Goal: Transaction & Acquisition: Purchase product/service

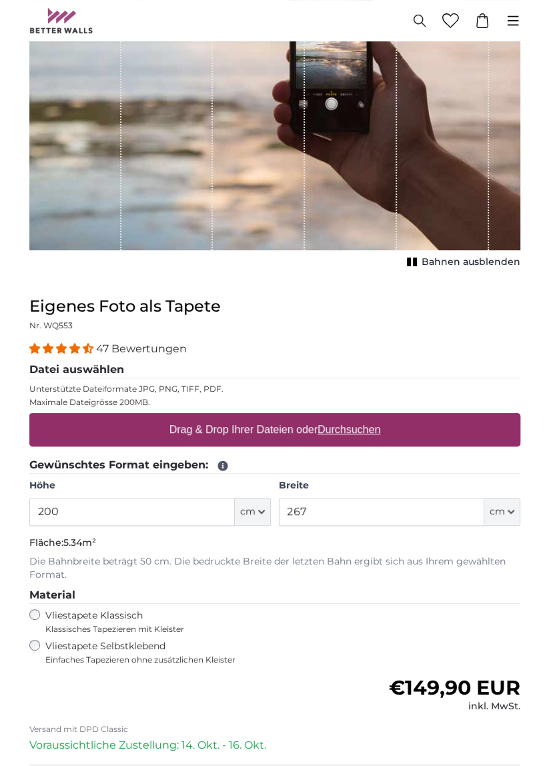
scroll to position [231, 0]
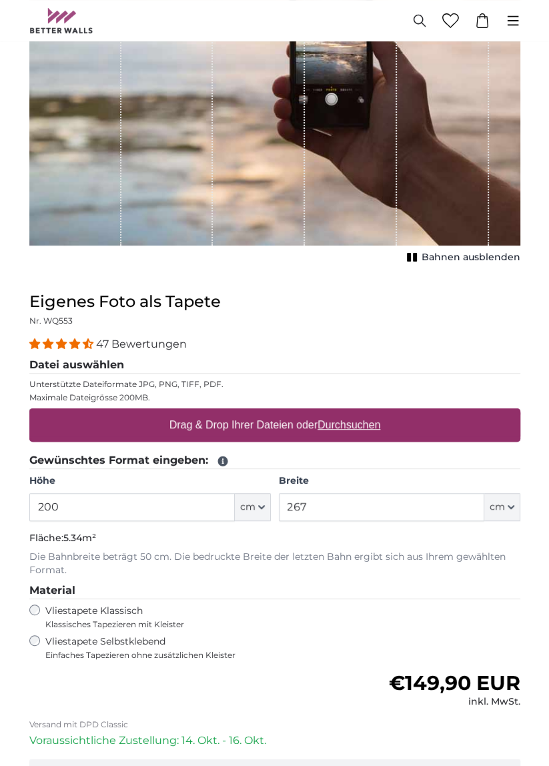
click at [114, 510] on input "200" at bounding box center [131, 507] width 205 height 28
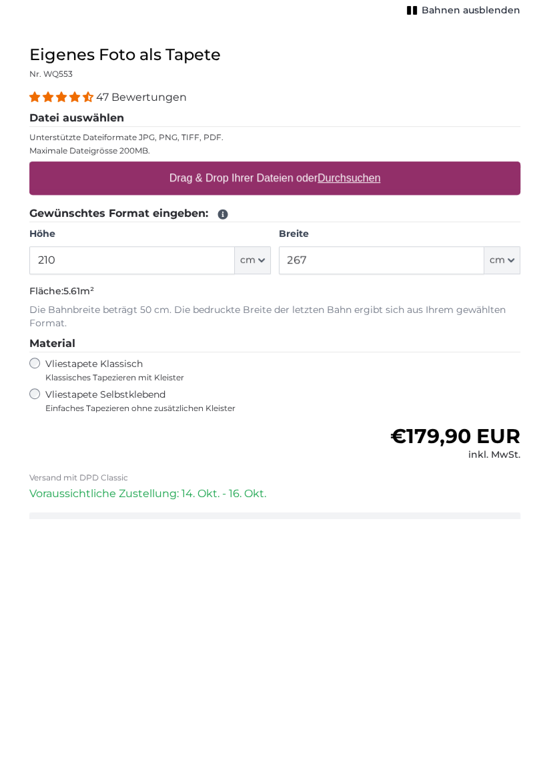
type input "210"
click at [358, 508] on input "267" at bounding box center [381, 507] width 205 height 28
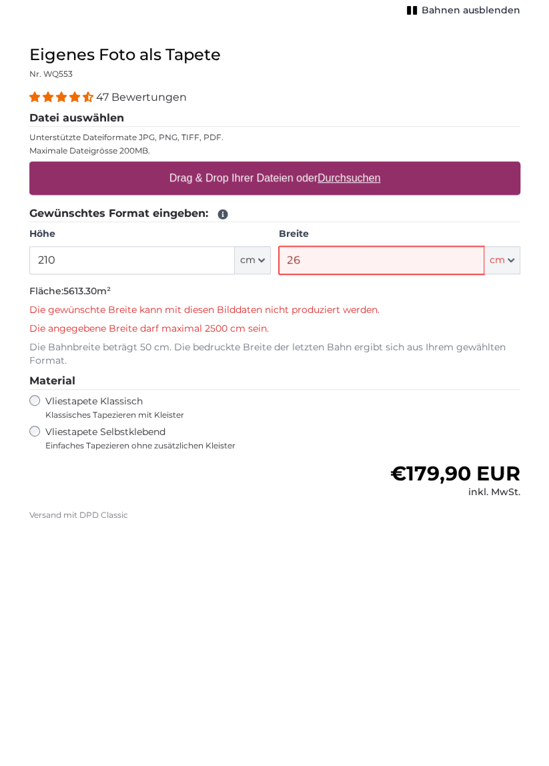
type input "2"
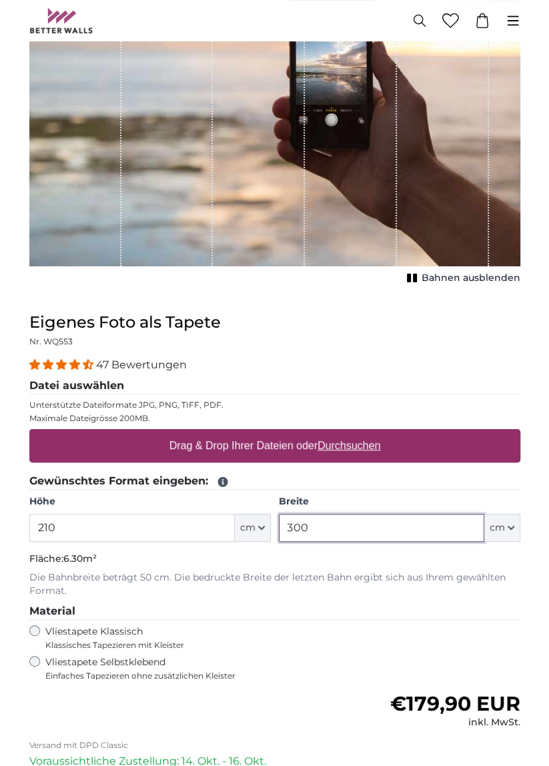
scroll to position [206, 0]
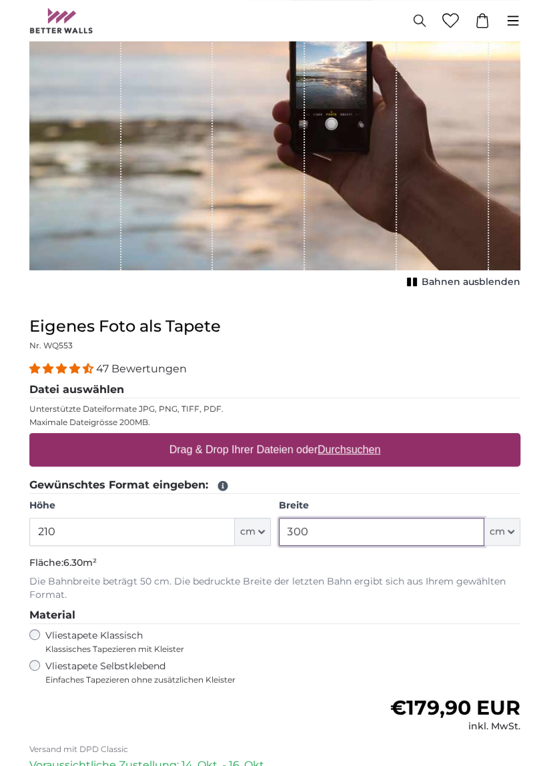
type input "300"
click at [324, 449] on u "Durchsuchen" at bounding box center [348, 449] width 63 height 11
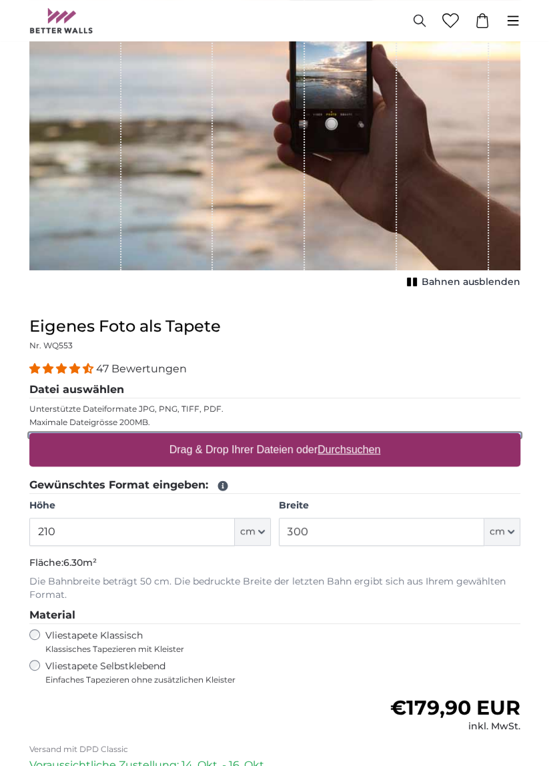
click at [324, 437] on input "Drag & Drop Ihrer Dateien oder Durchsuchen" at bounding box center [274, 435] width 491 height 4
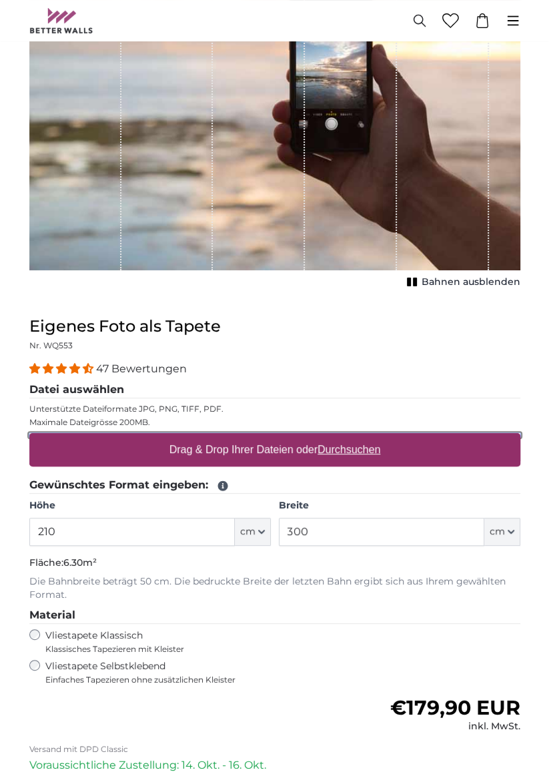
type input "**********"
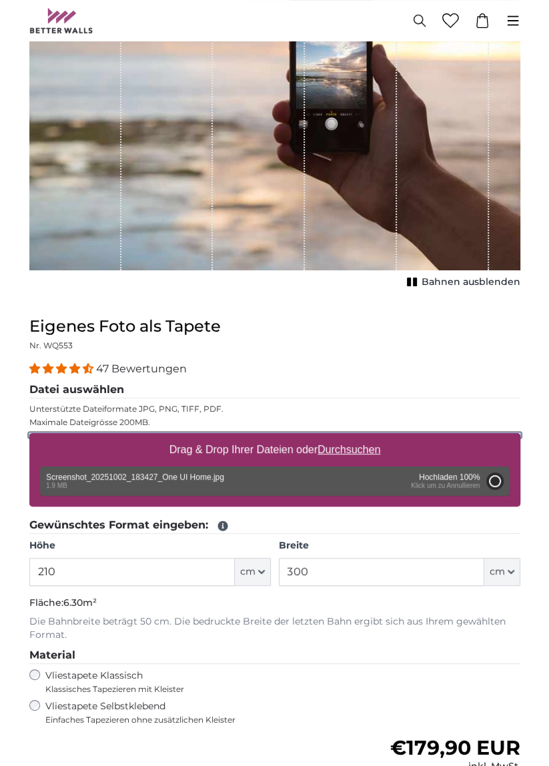
type input "103"
type input "164.8"
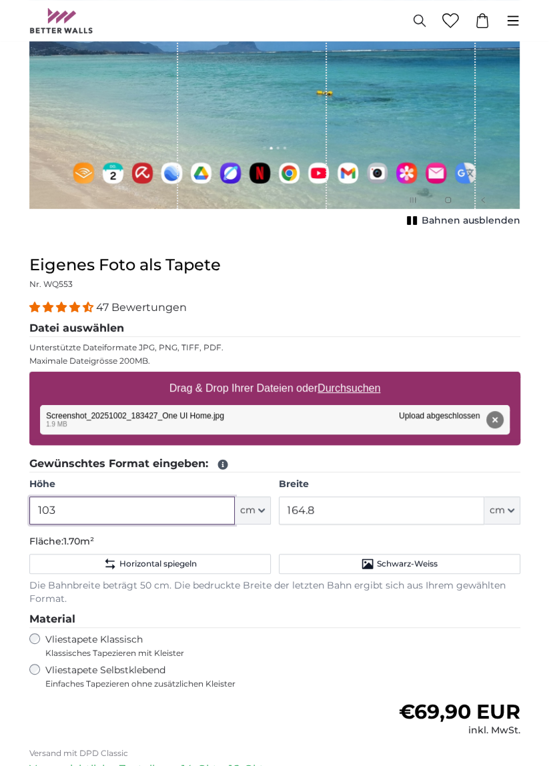
click at [98, 512] on input "103" at bounding box center [131, 510] width 205 height 28
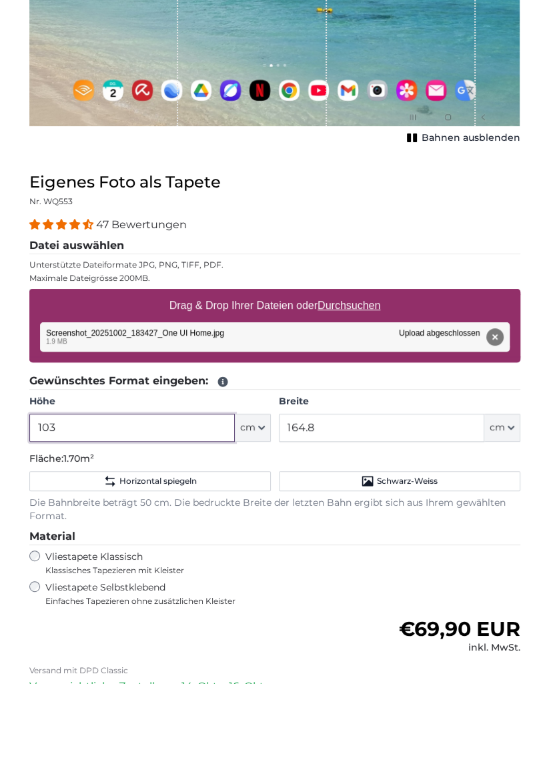
scroll to position [207, 0]
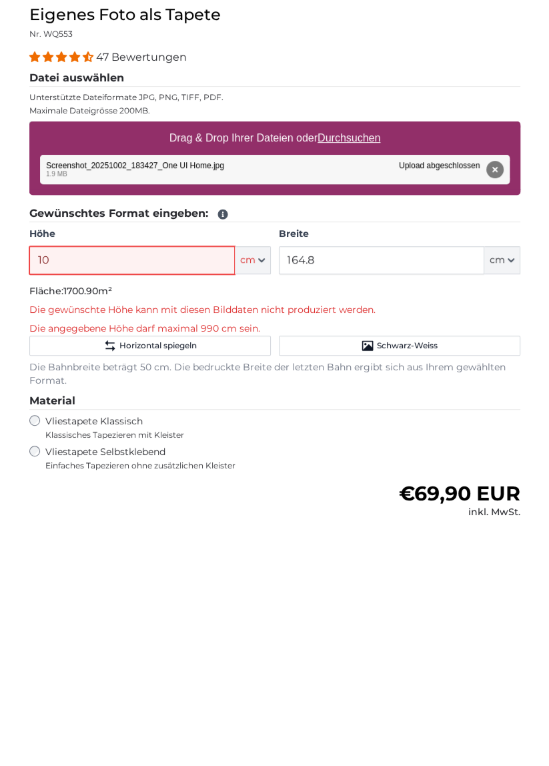
type input "1"
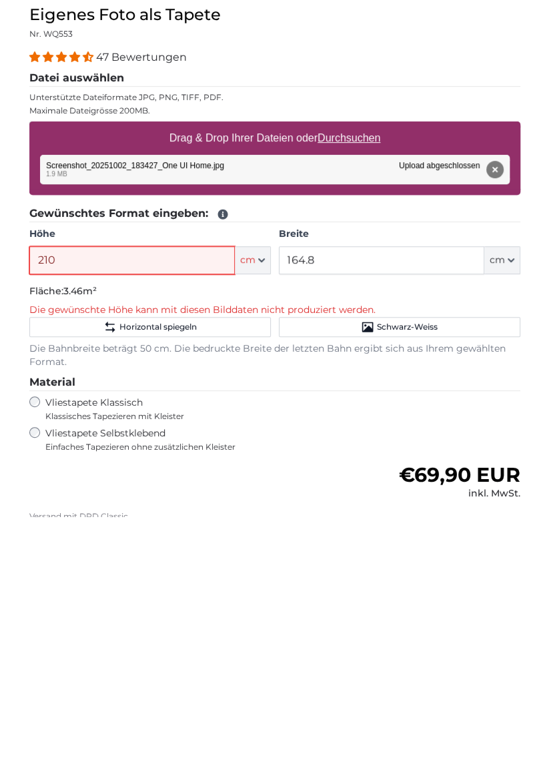
type input "210"
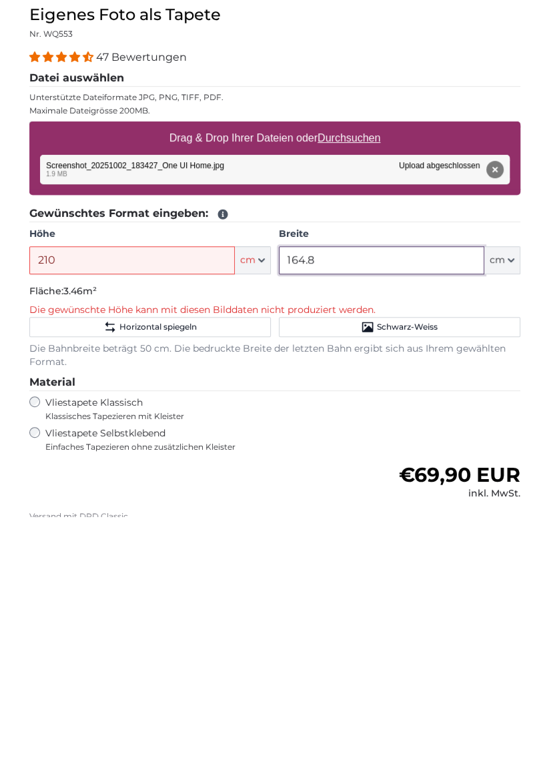
click at [364, 508] on input "164.8" at bounding box center [381, 509] width 205 height 28
type input "1"
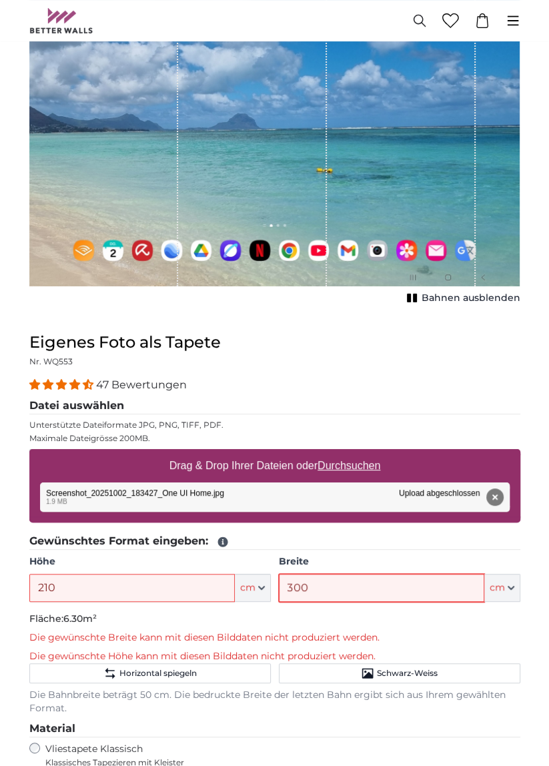
scroll to position [0, 0]
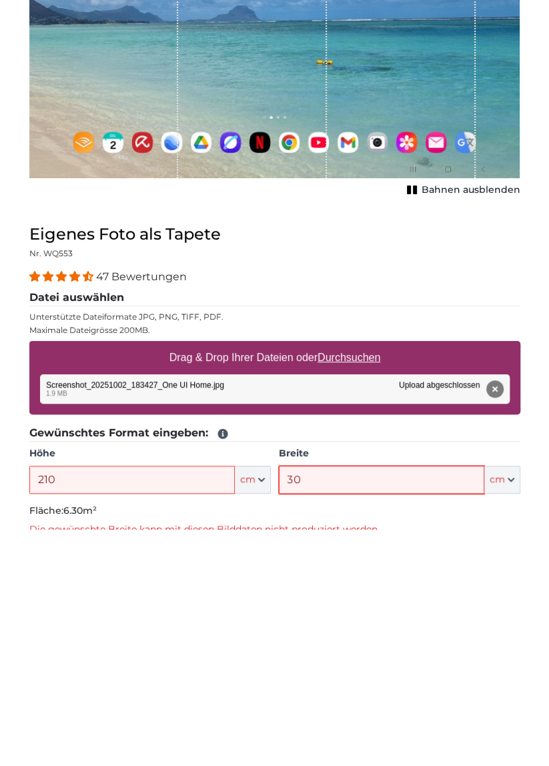
type input "3"
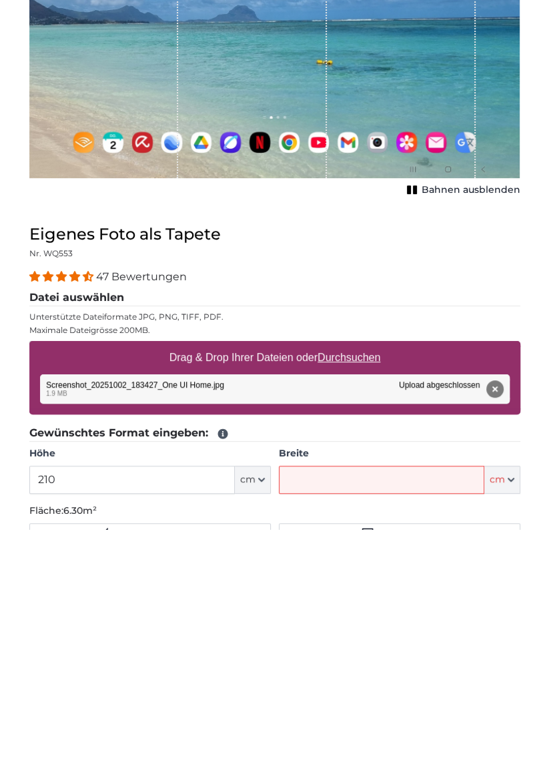
click at [356, 592] on u "Durchsuchen" at bounding box center [348, 593] width 63 height 11
click at [356, 582] on input "Drag & Drop Ihrer Dateien oder Durchsuchen" at bounding box center [274, 580] width 491 height 4
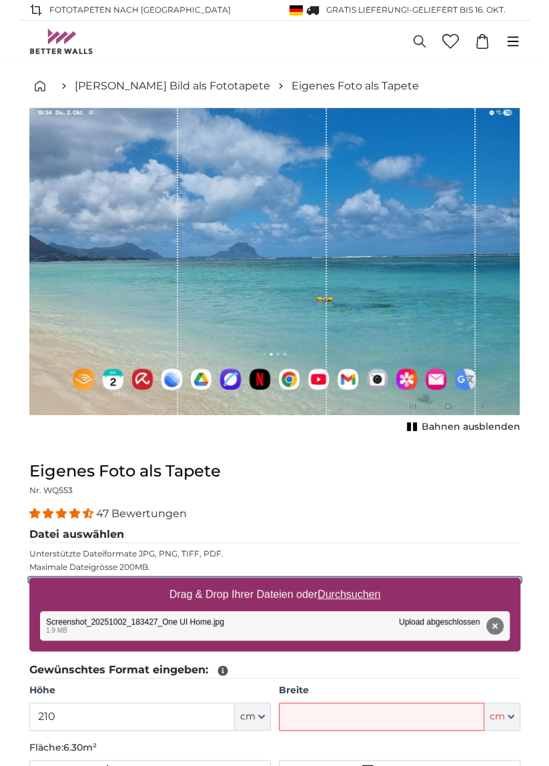
type input "**********"
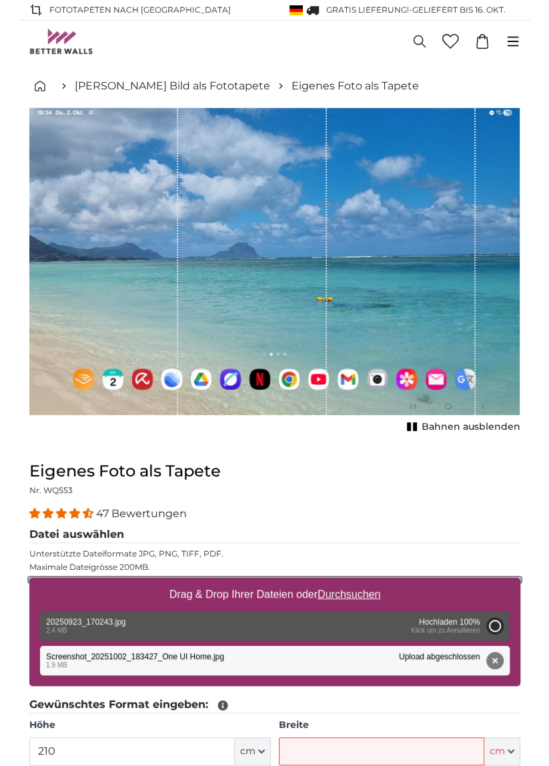
type input "139"
type input "308.6"
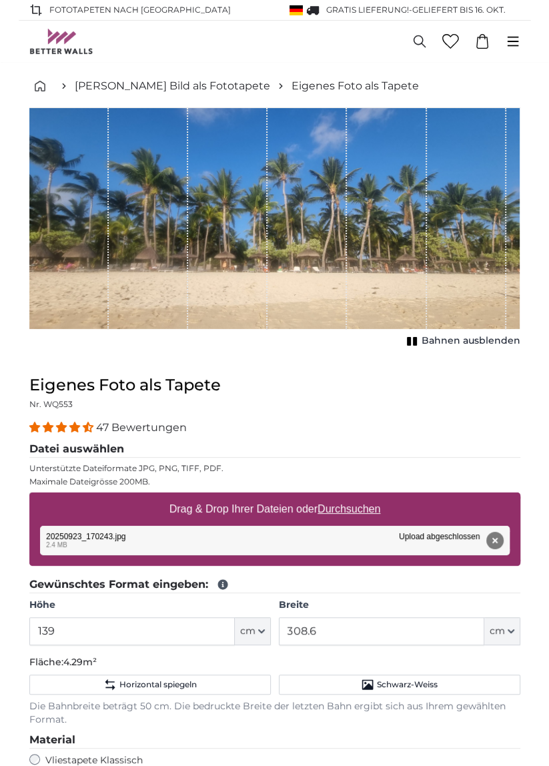
click at [361, 511] on u "Durchsuchen" at bounding box center [348, 508] width 63 height 11
click at [361, 496] on input "Drag & Drop Ihrer Dateien oder Durchsuchen" at bounding box center [274, 494] width 491 height 4
type input "**********"
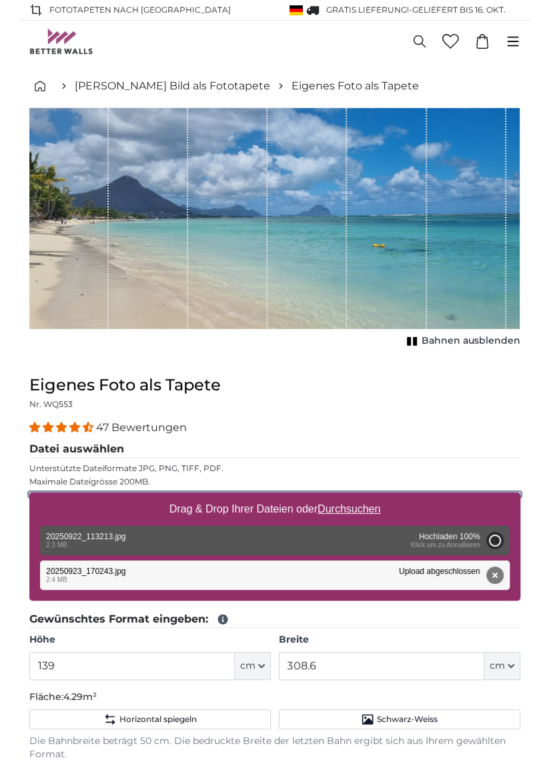
type input "139"
type input "308.6"
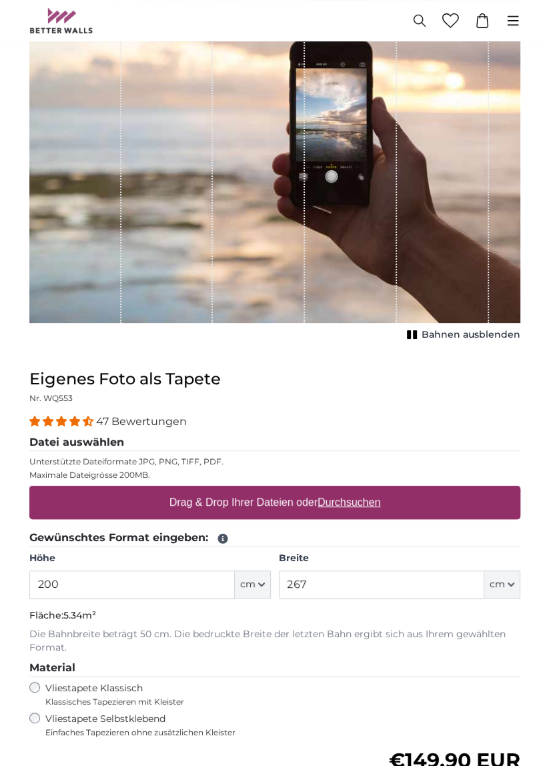
scroll to position [166, 0]
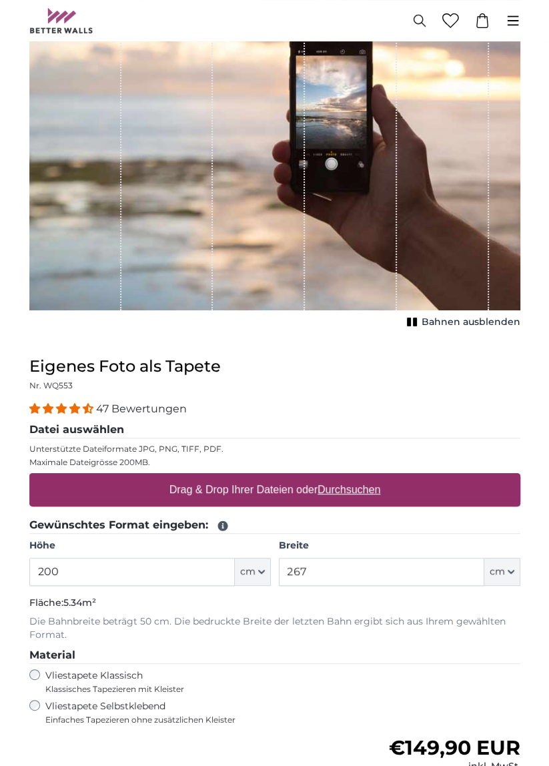
click at [365, 487] on u "Durchsuchen" at bounding box center [348, 489] width 63 height 11
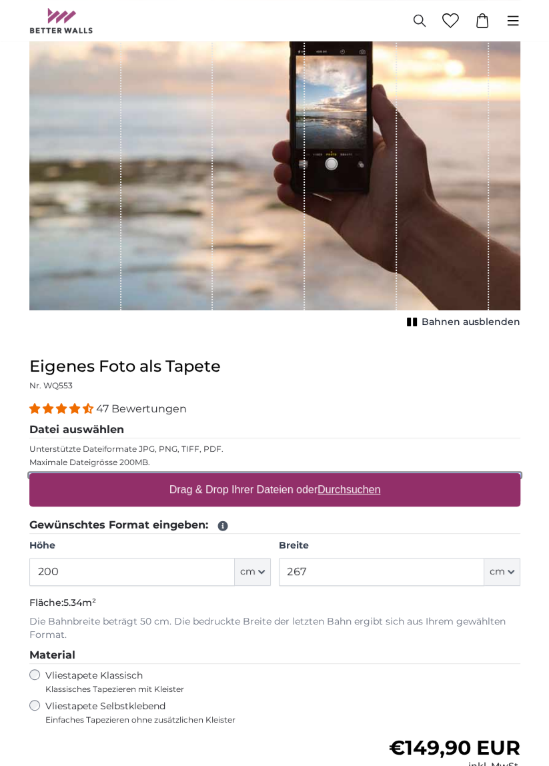
click at [365, 477] on input "Drag & Drop Ihrer Dateien oder Durchsuchen" at bounding box center [274, 475] width 491 height 4
type input "**********"
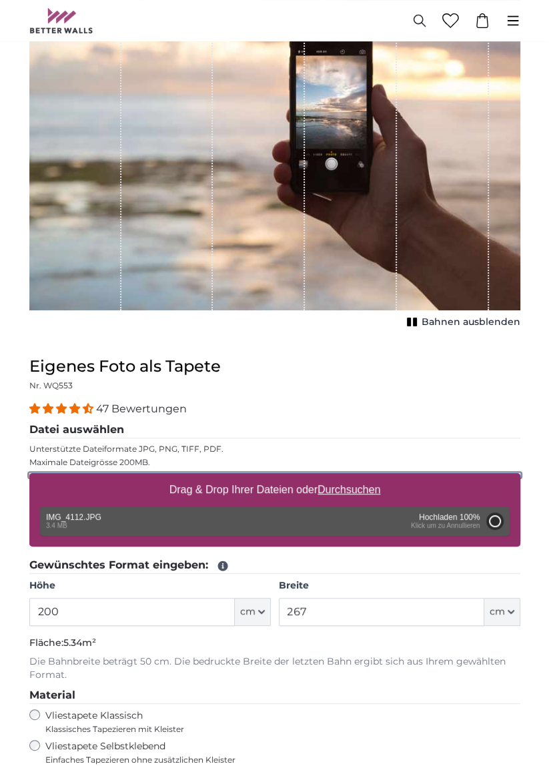
type input "300"
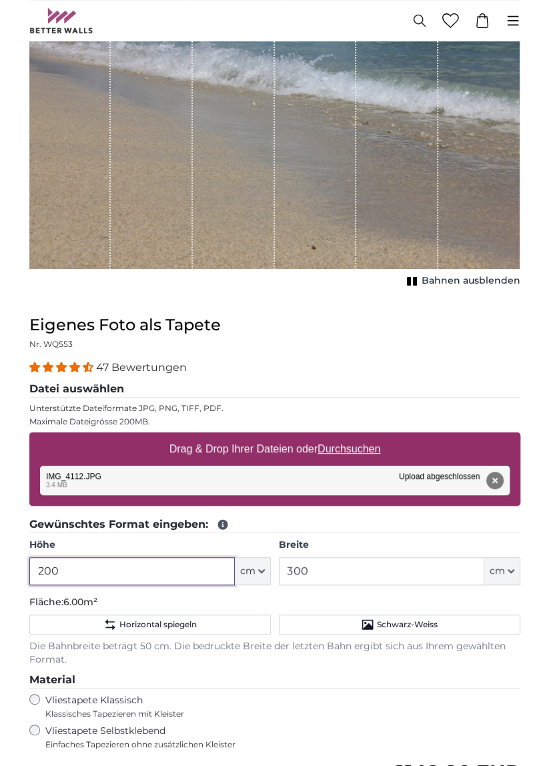
click at [142, 570] on input "200" at bounding box center [131, 571] width 205 height 28
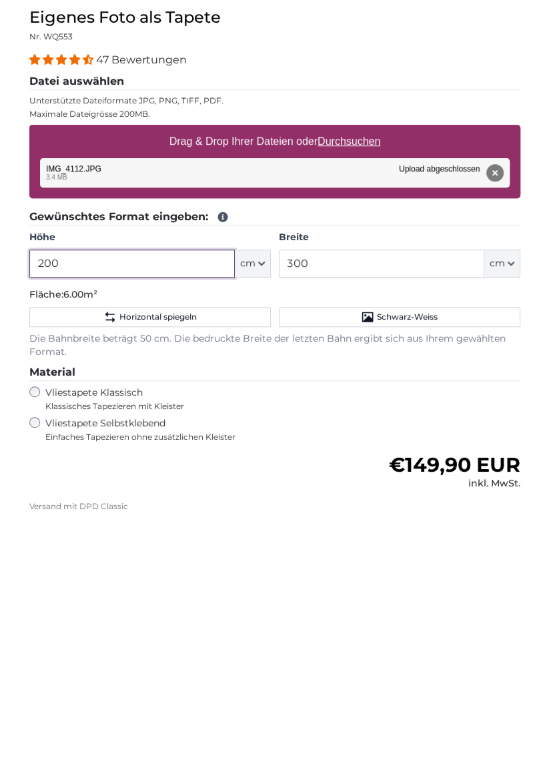
scroll to position [228, 0]
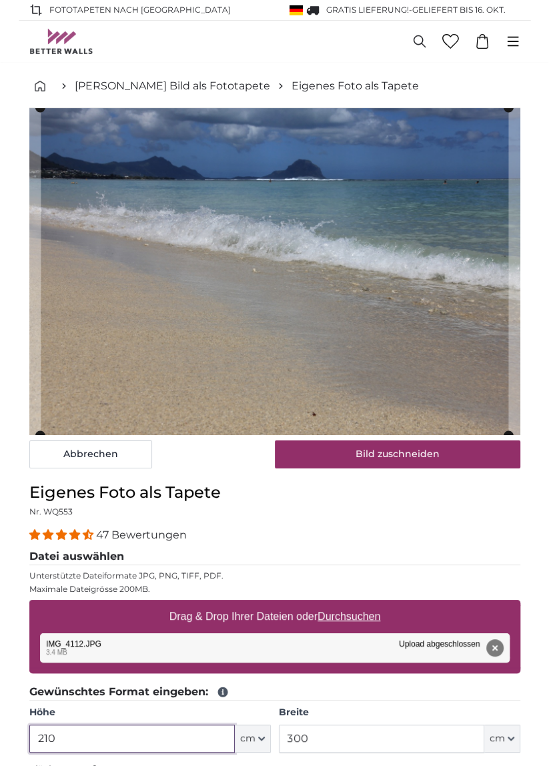
type input "210"
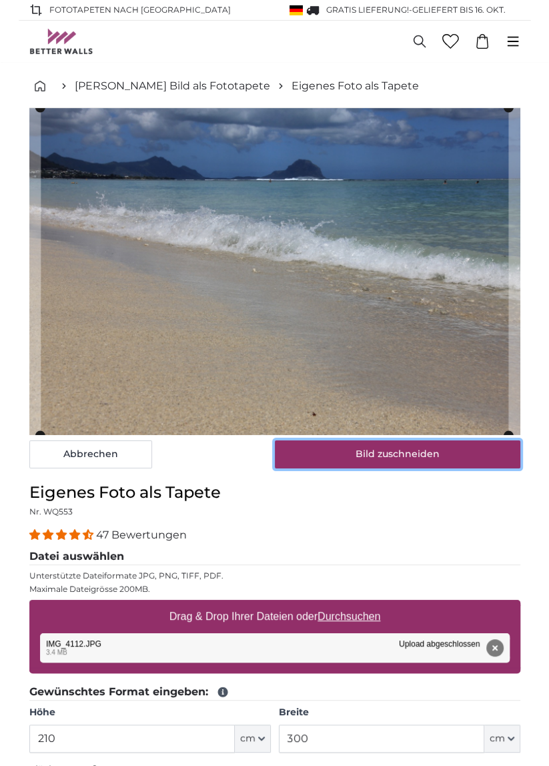
click at [425, 451] on button "Bild zuschneiden" at bounding box center [397, 454] width 245 height 28
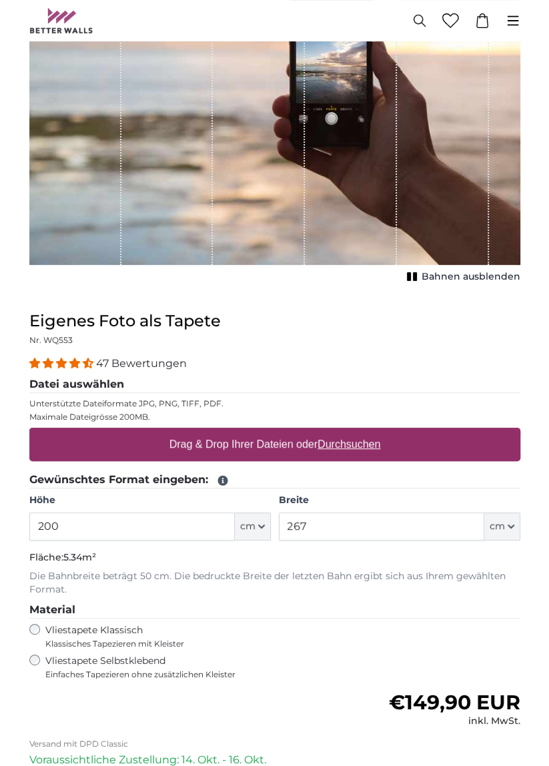
scroll to position [209, 0]
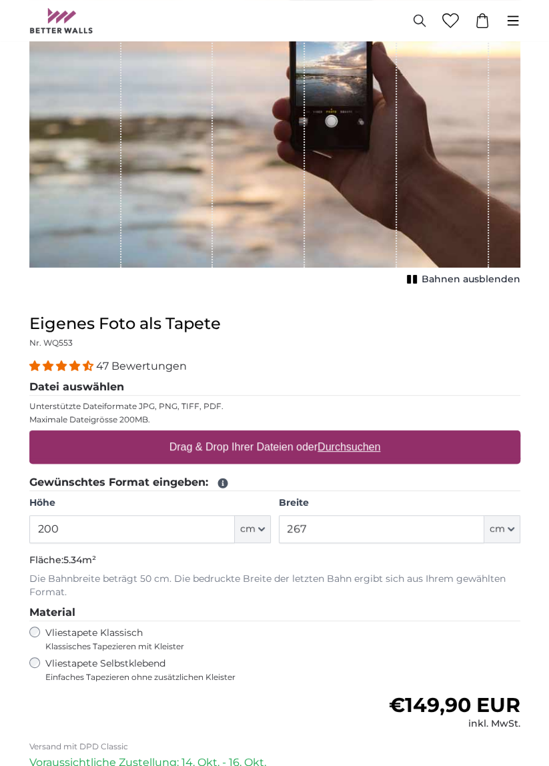
click at [346, 449] on u "Durchsuchen" at bounding box center [348, 446] width 63 height 11
click at [346, 434] on input "Drag & Drop Ihrer Dateien oder Durchsuchen" at bounding box center [274, 432] width 491 height 4
type input "**********"
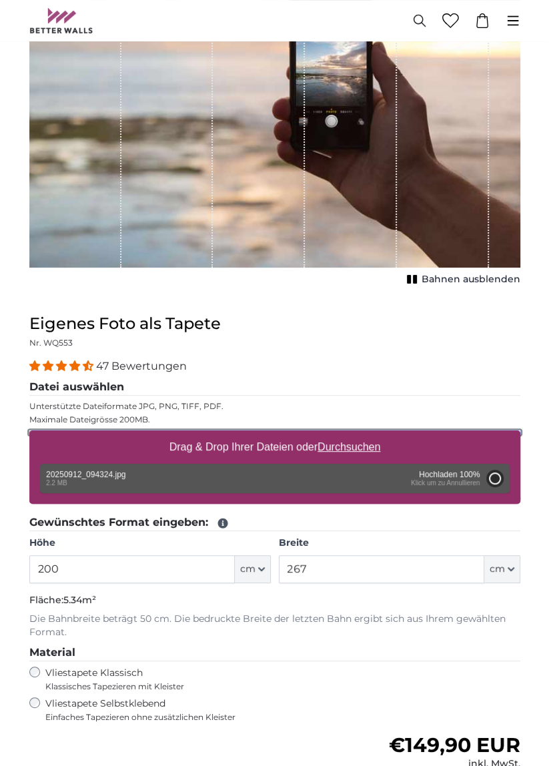
type input "139"
type input "308.6"
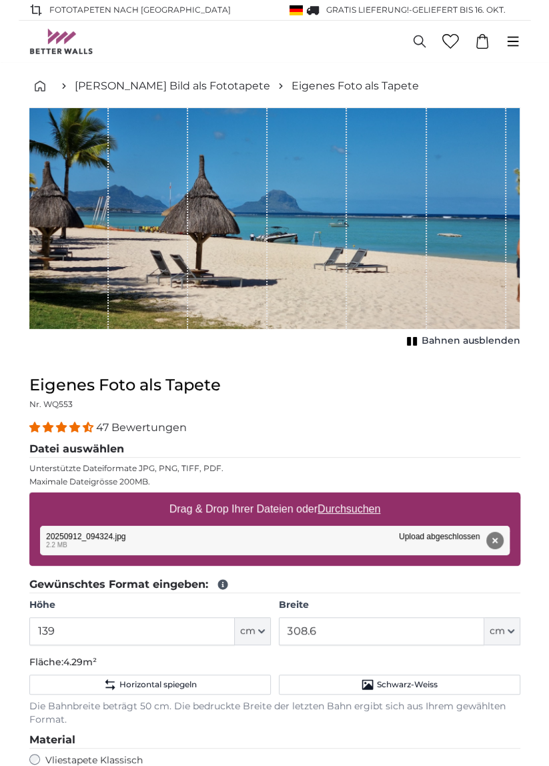
click at [353, 509] on u "Durchsuchen" at bounding box center [348, 508] width 63 height 11
click at [353, 496] on input "Drag & Drop Ihrer Dateien oder Durchsuchen" at bounding box center [274, 494] width 491 height 4
type input "**********"
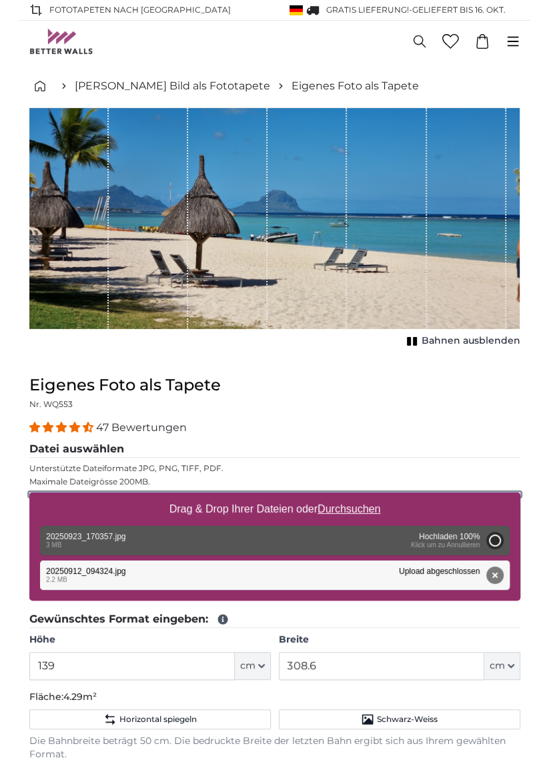
type input "139"
type input "308.6"
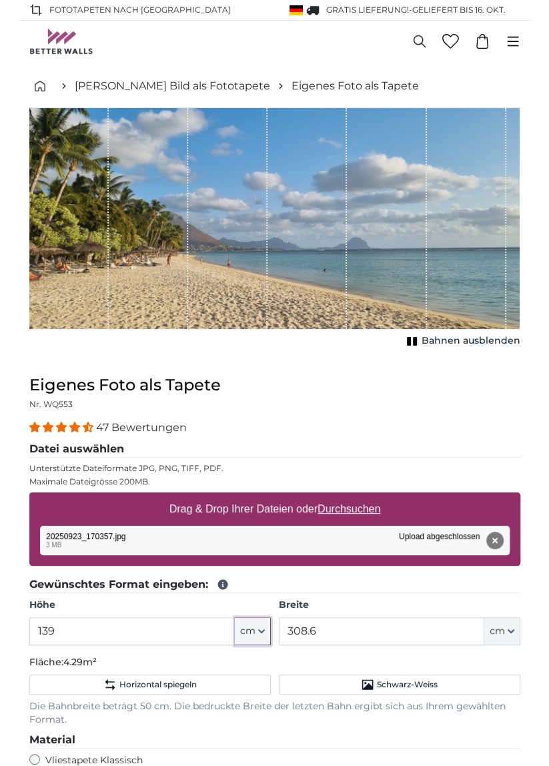
click at [257, 631] on button "cm" at bounding box center [253, 631] width 36 height 28
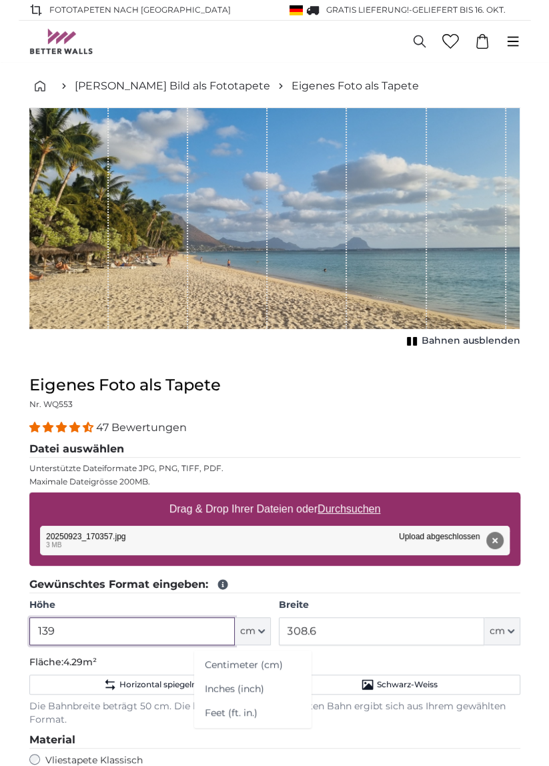
click at [142, 634] on input "139" at bounding box center [131, 631] width 205 height 28
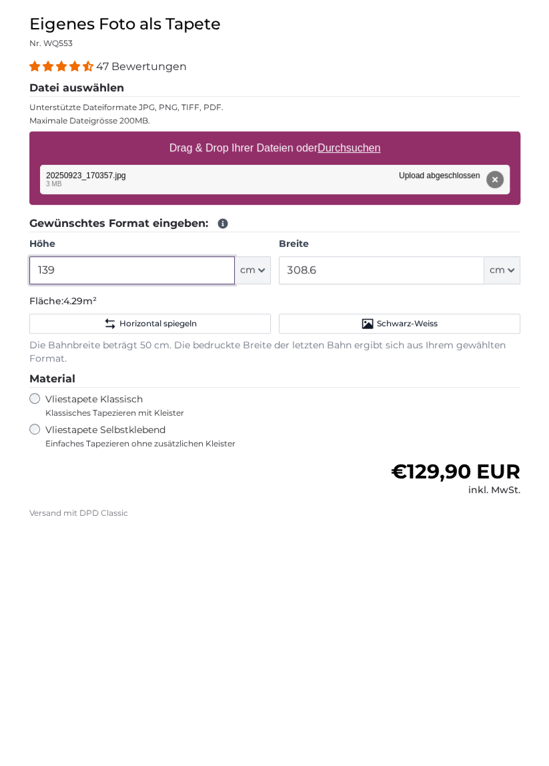
scroll to position [122, 0]
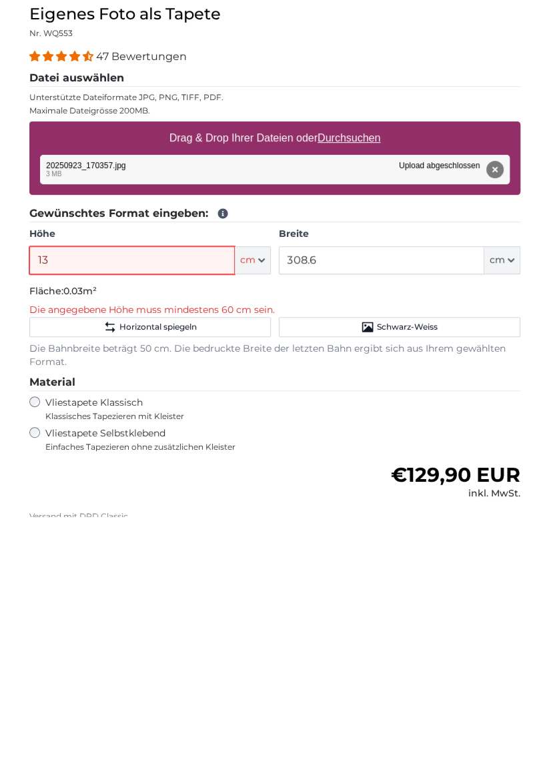
type input "139"
